Goal: Check status

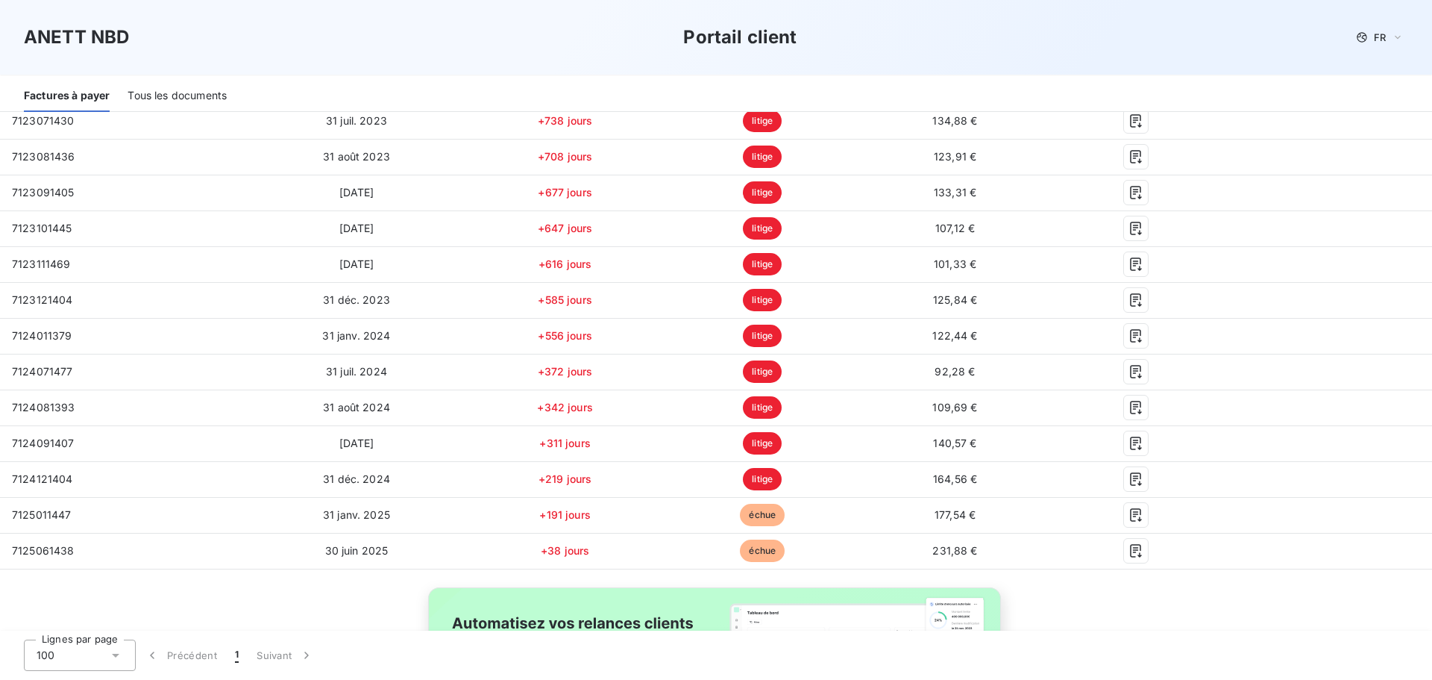
scroll to position [364, 0]
